Goal: Obtain resource: Obtain resource

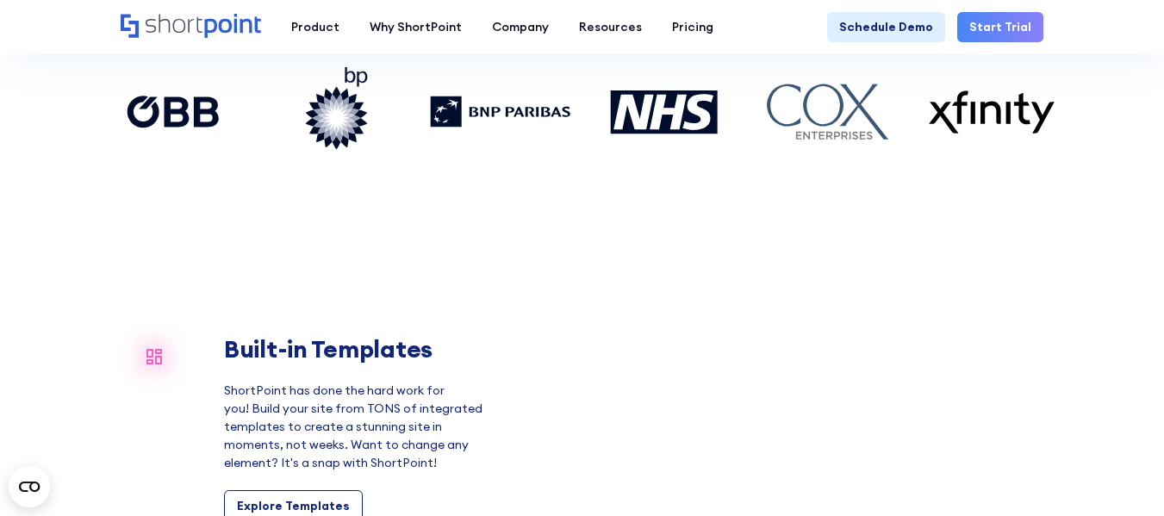
scroll to position [1206, 0]
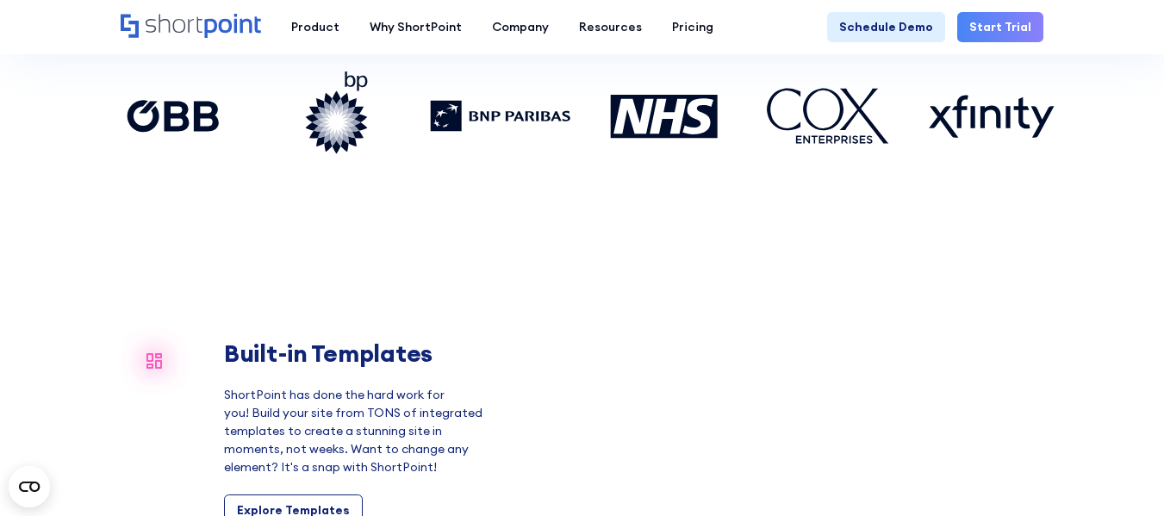
click at [799, 225] on video "Your browser does not support the video tag." at bounding box center [787, 433] width 512 height 422
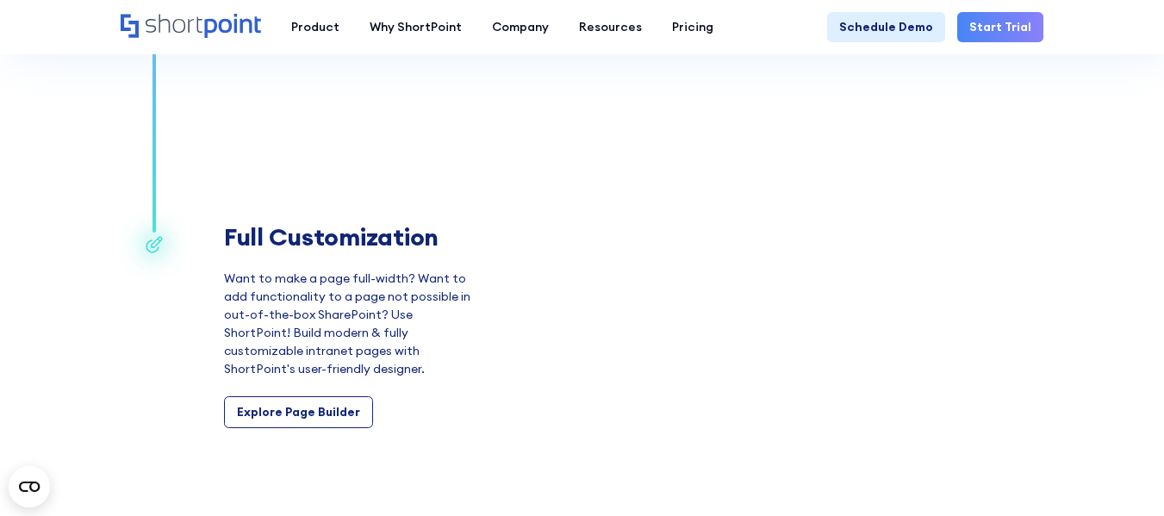
scroll to position [2153, 0]
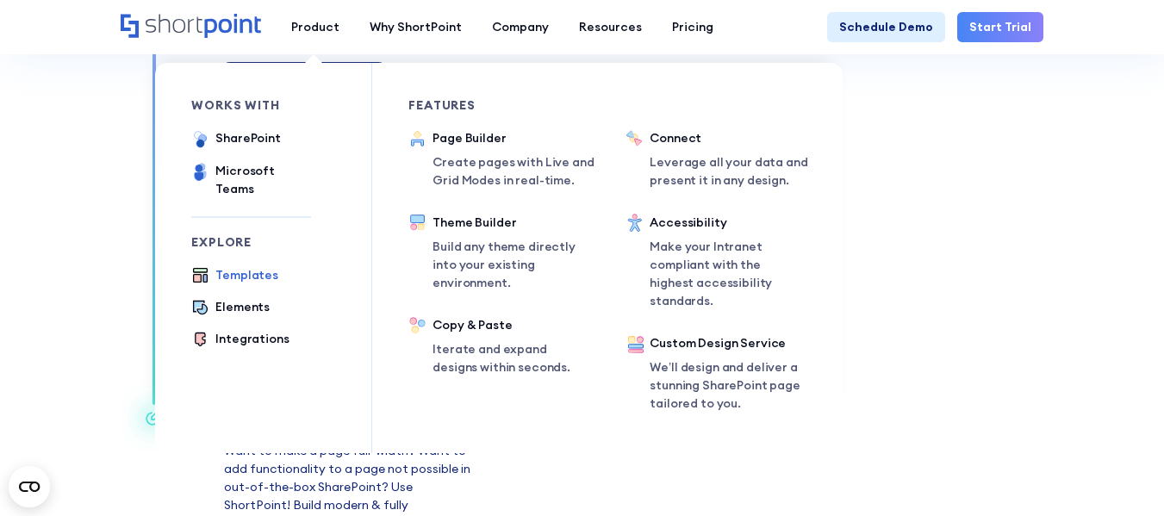
click at [252, 266] on div "Templates" at bounding box center [246, 275] width 63 height 18
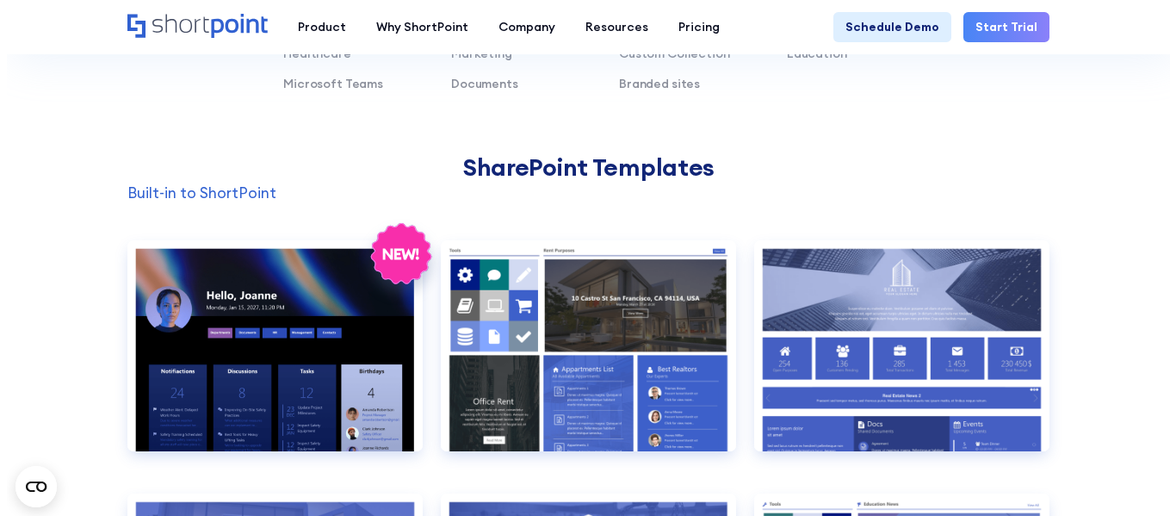
scroll to position [1464, 0]
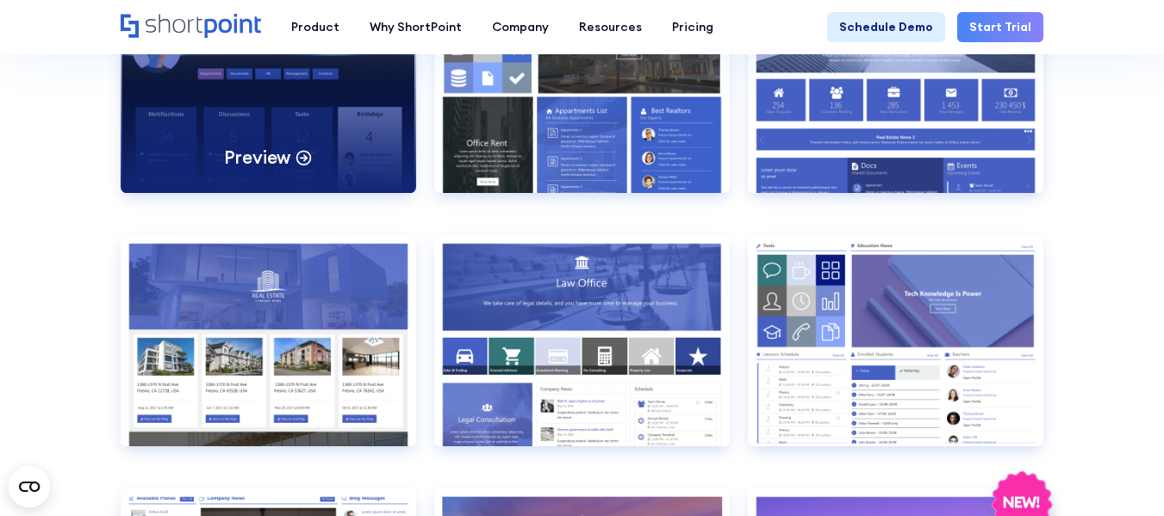
click at [320, 160] on div "Preview" at bounding box center [268, 87] width 295 height 211
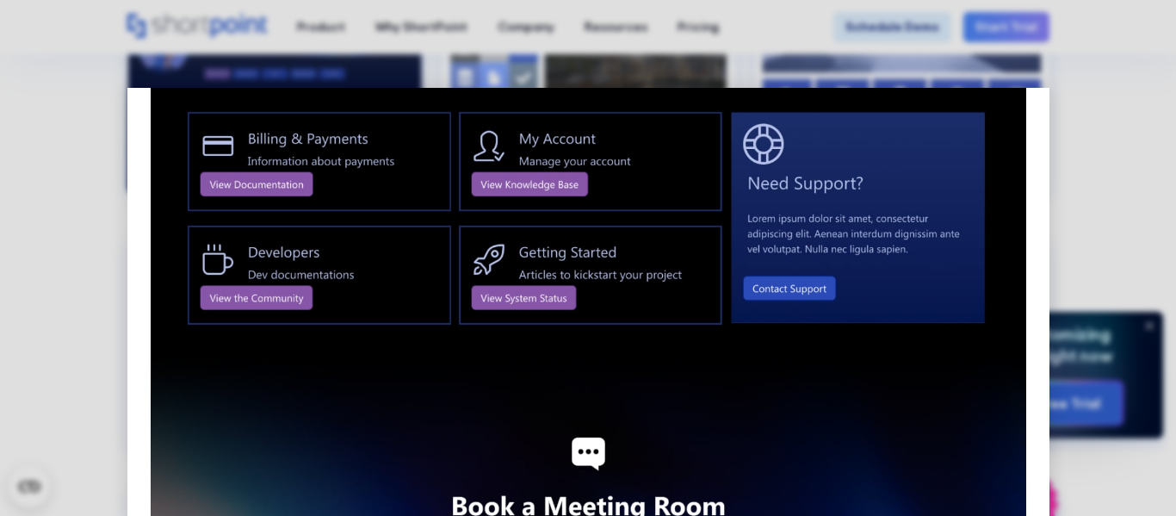
scroll to position [1491, 0]
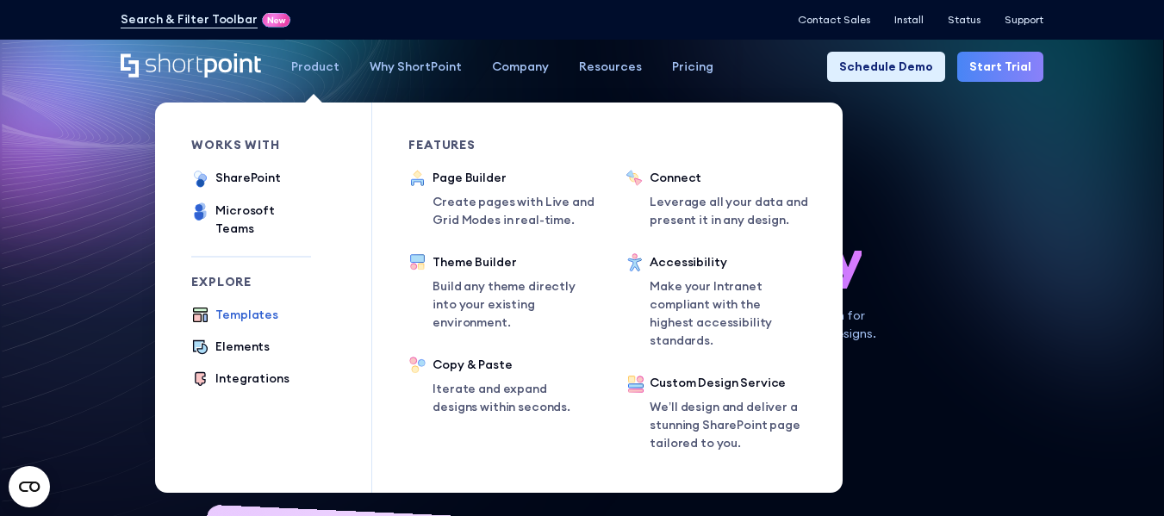
click at [239, 306] on div "Templates" at bounding box center [246, 315] width 63 height 18
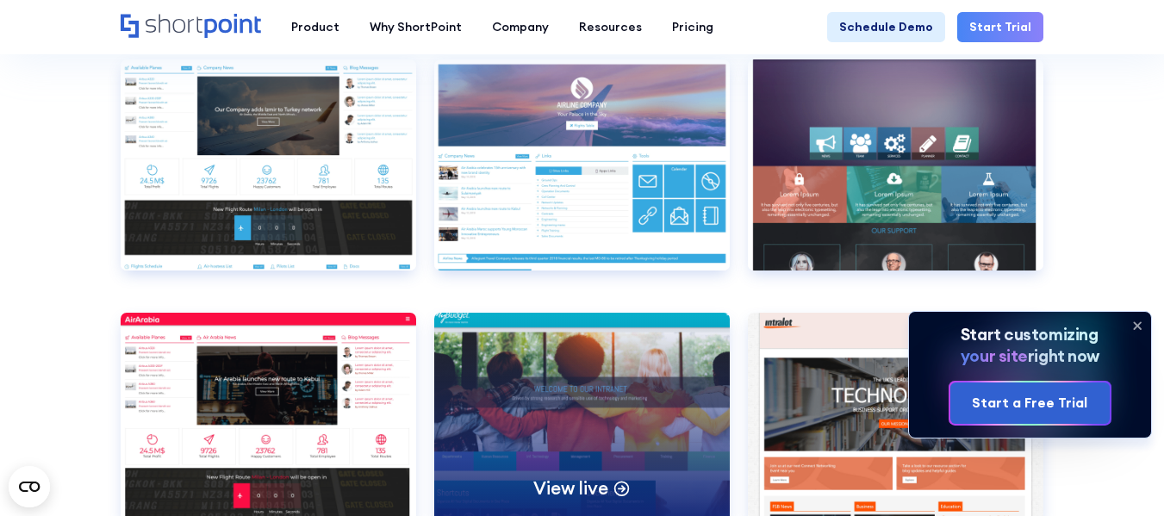
scroll to position [4564, 0]
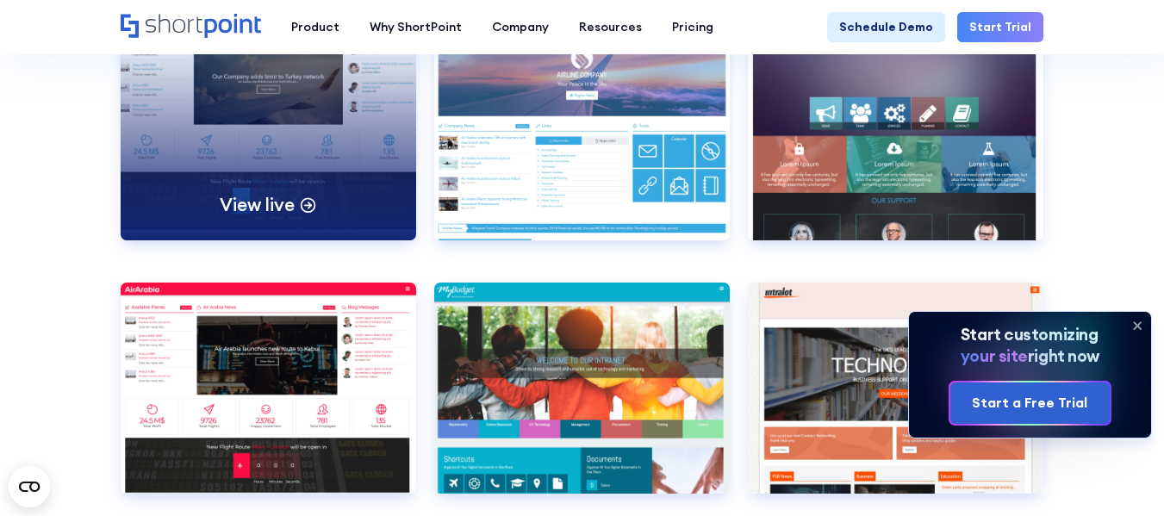
click at [299, 206] on icon at bounding box center [308, 204] width 18 height 18
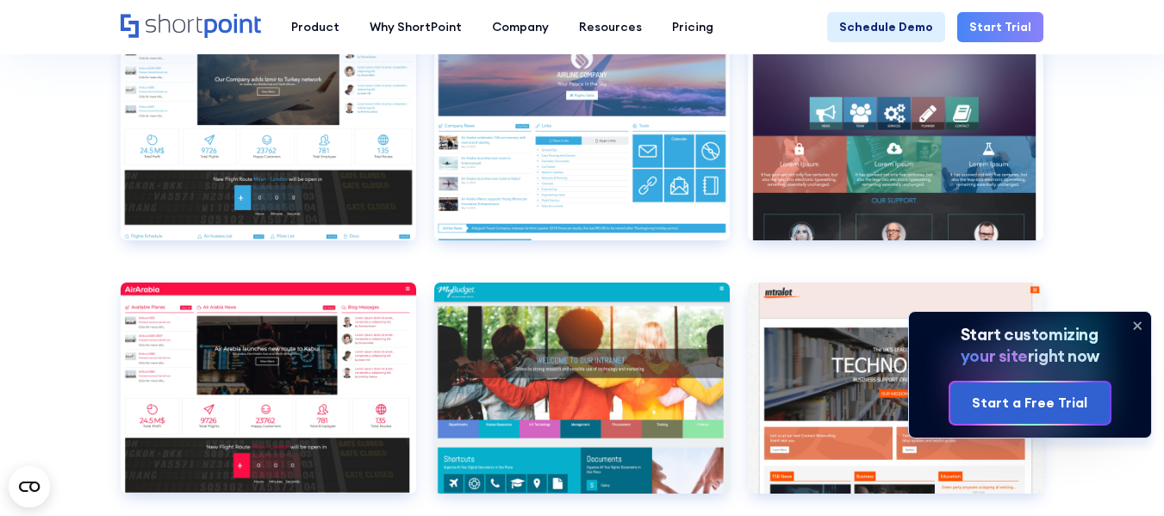
click at [1142, 328] on icon at bounding box center [1137, 326] width 28 height 28
